Goal: Use online tool/utility: Utilize a website feature to perform a specific function

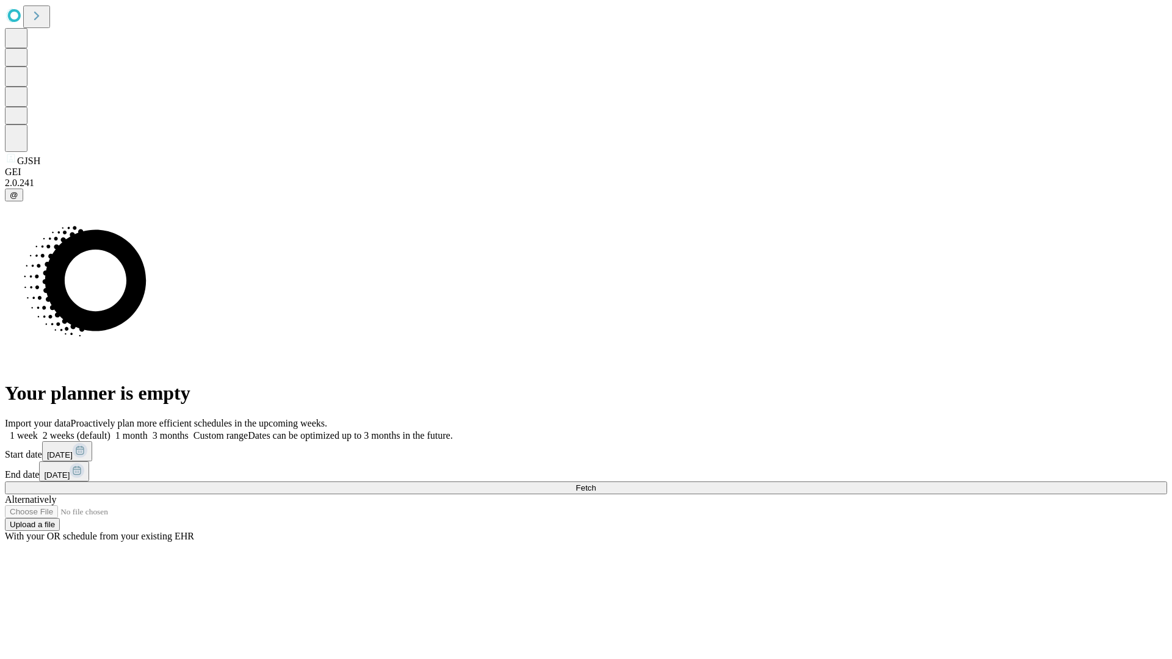
click at [596, 483] on span "Fetch" at bounding box center [586, 487] width 20 height 9
